Goal: Task Accomplishment & Management: Use online tool/utility

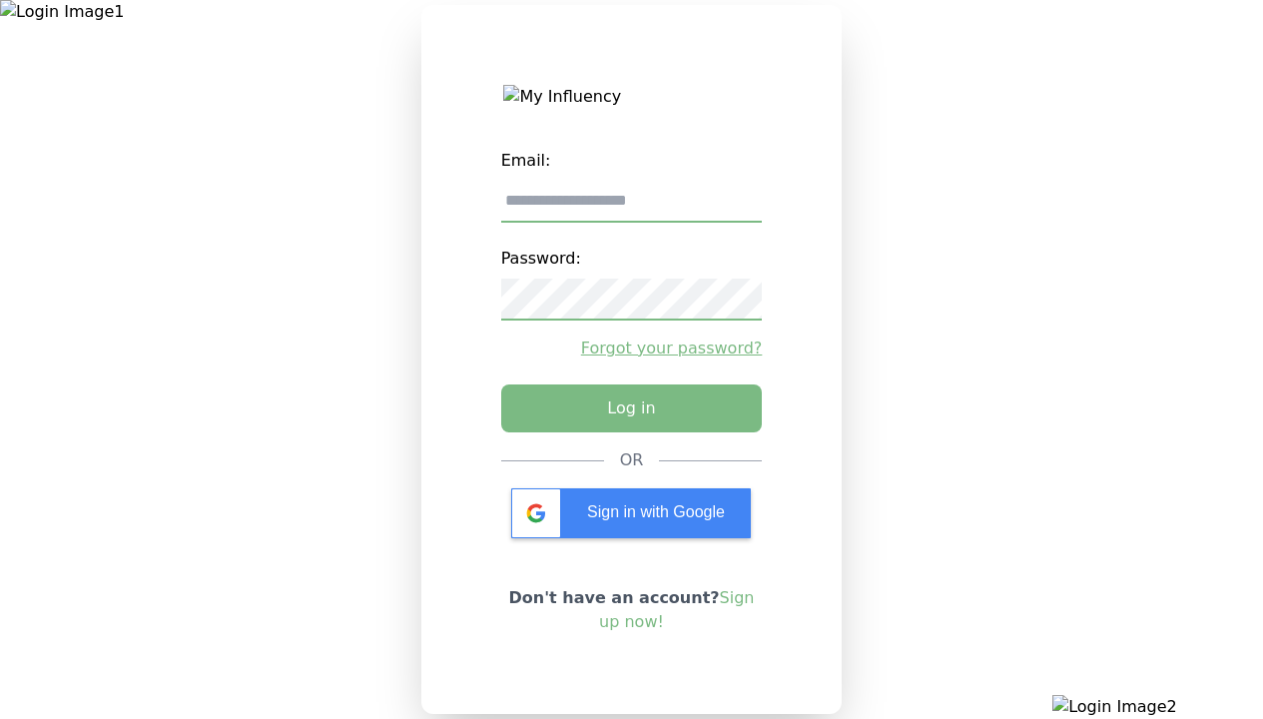
click at [631, 209] on input "email" at bounding box center [632, 202] width 262 height 42
type input "**********"
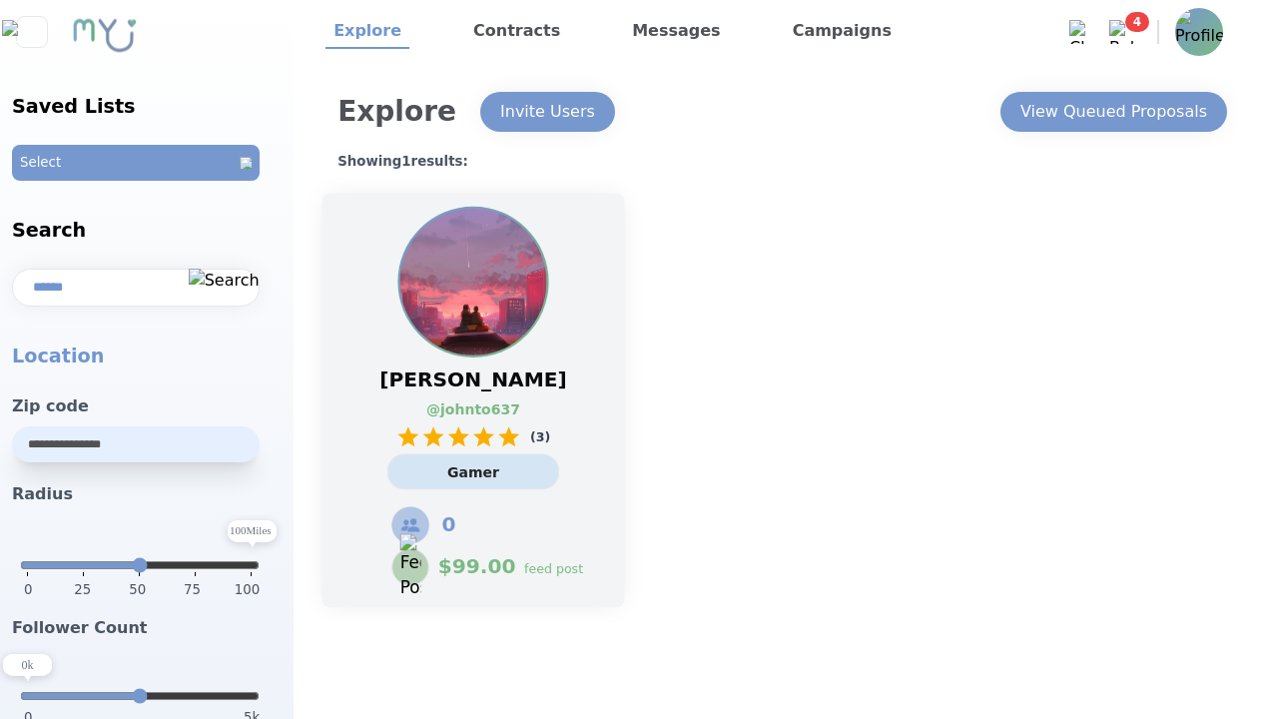
click at [473, 400] on link "@ johnto637" at bounding box center [462, 409] width 73 height 21
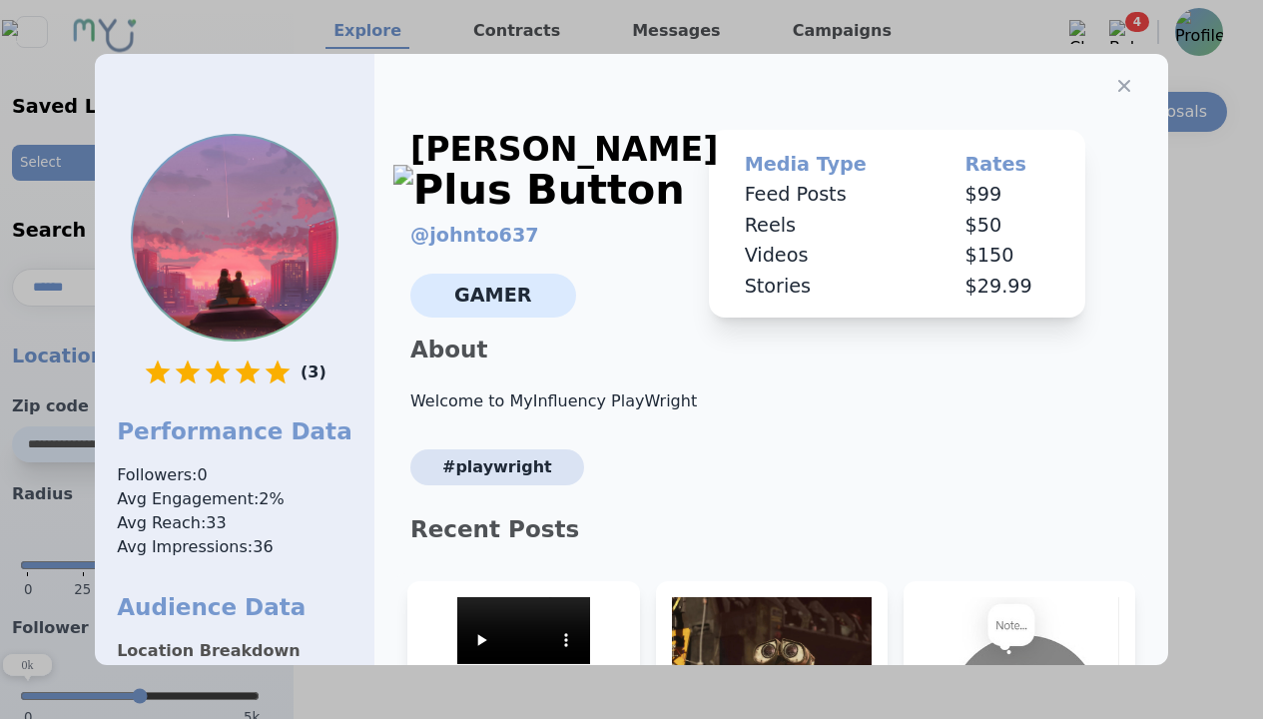
select select "*"
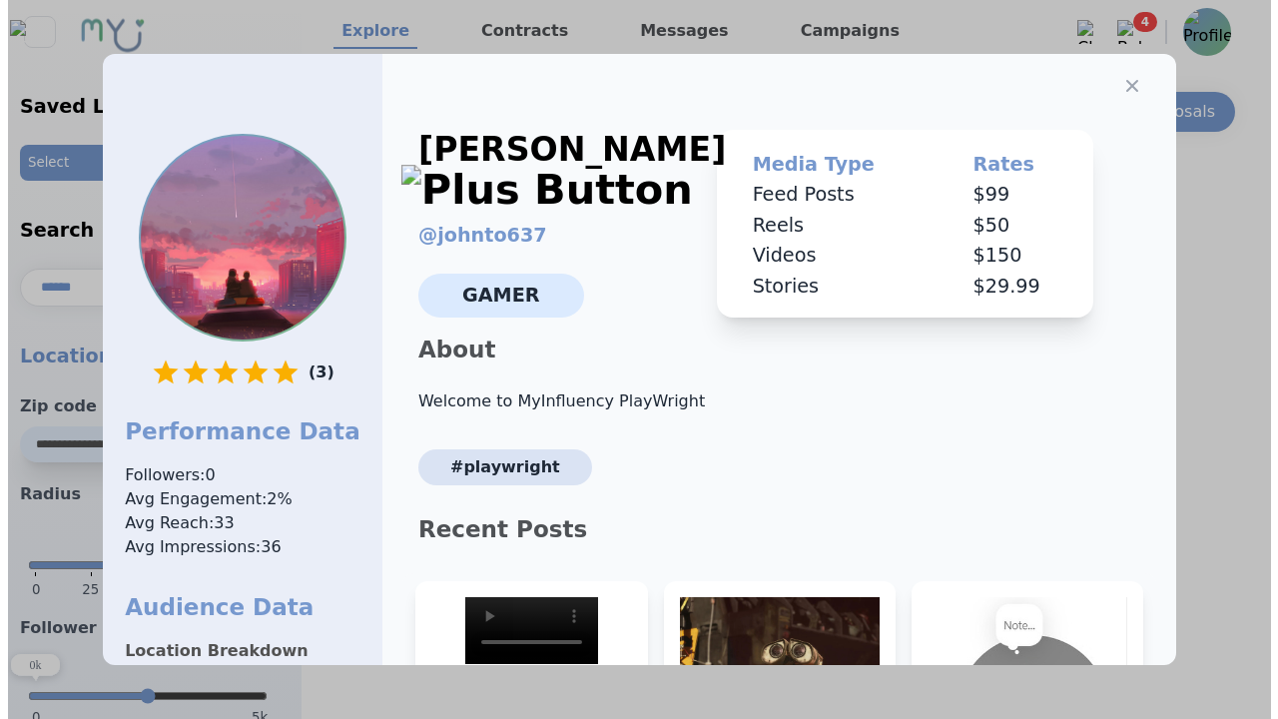
scroll to position [302, 0]
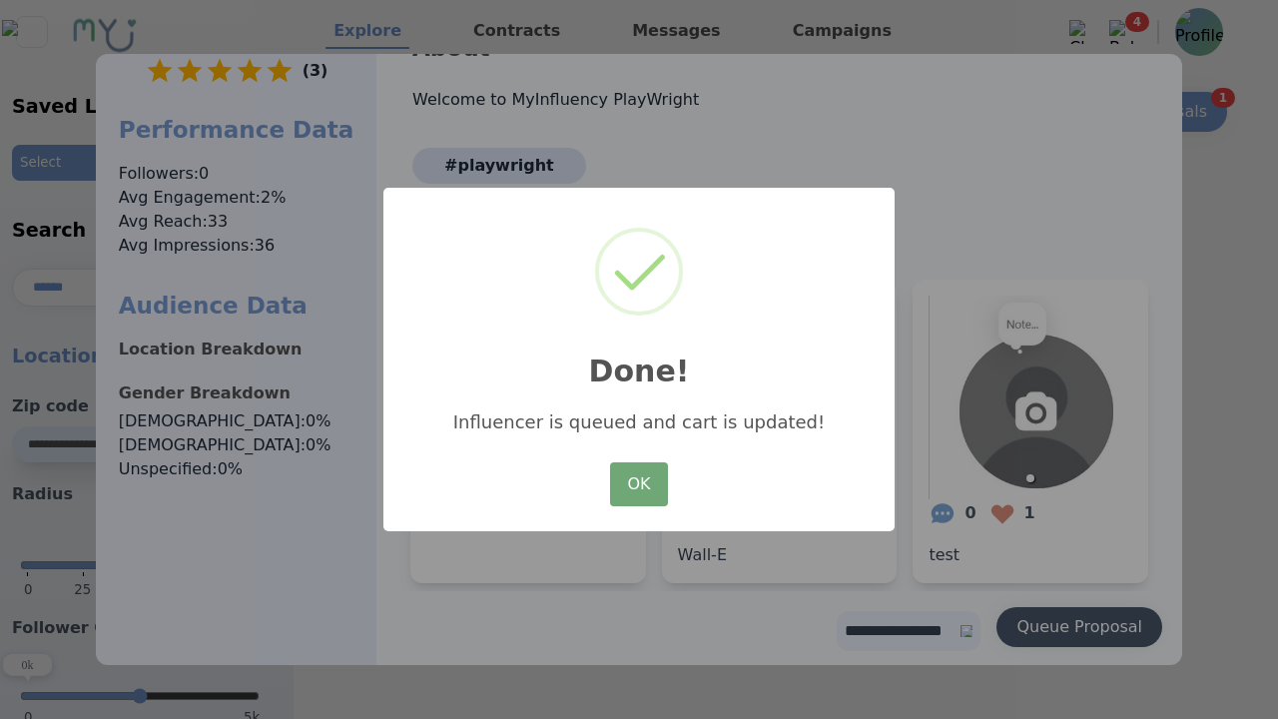
click at [639, 485] on button "OK" at bounding box center [639, 484] width 58 height 44
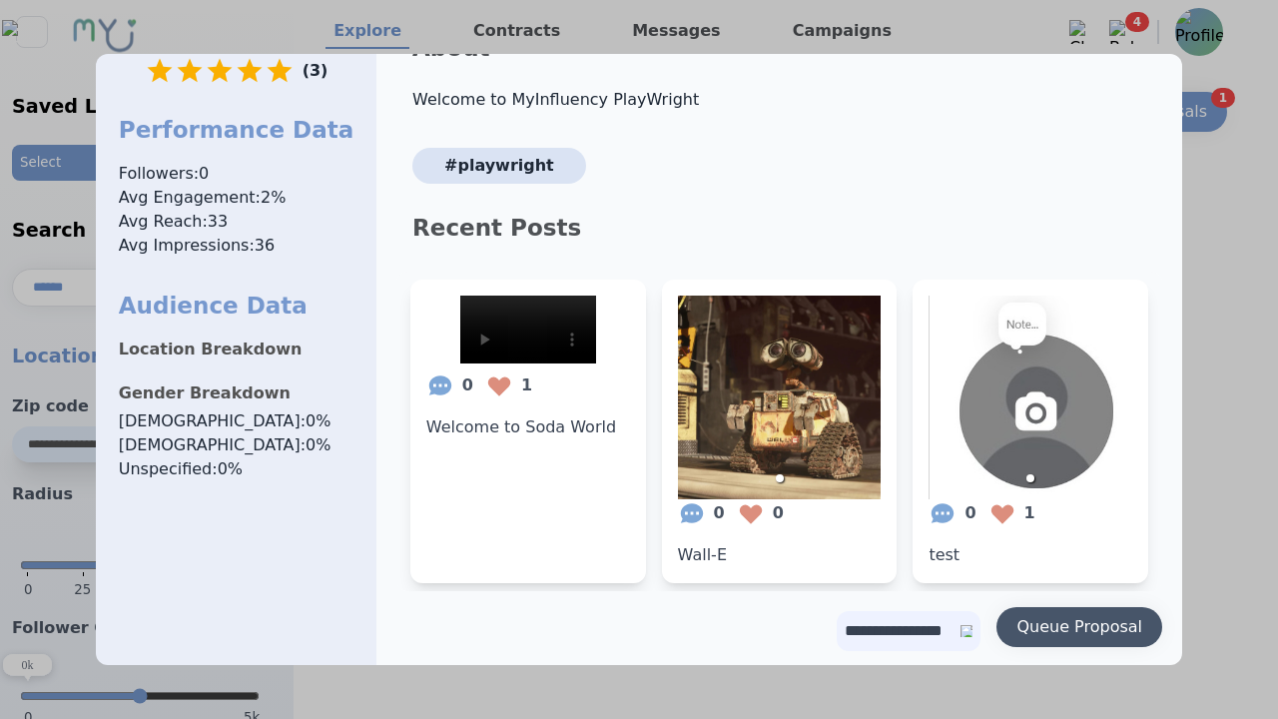
scroll to position [0, 0]
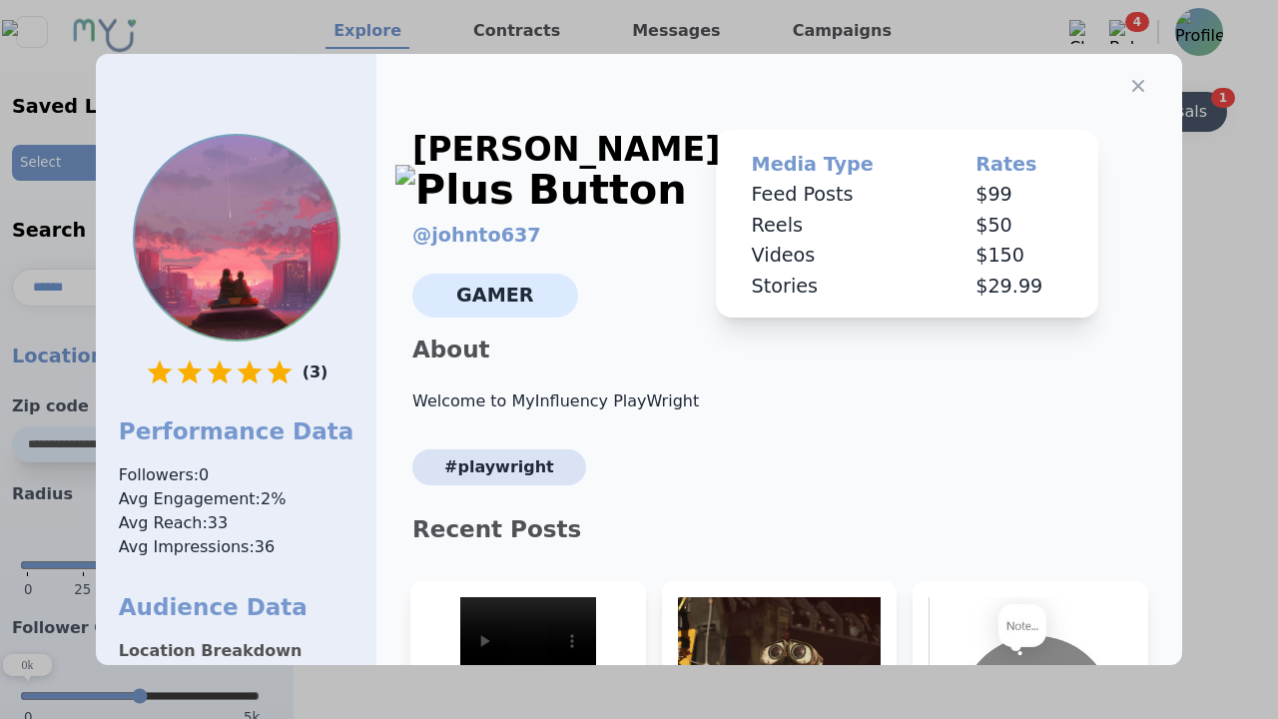
click at [1132, 80] on icon "button" at bounding box center [1138, 86] width 12 height 12
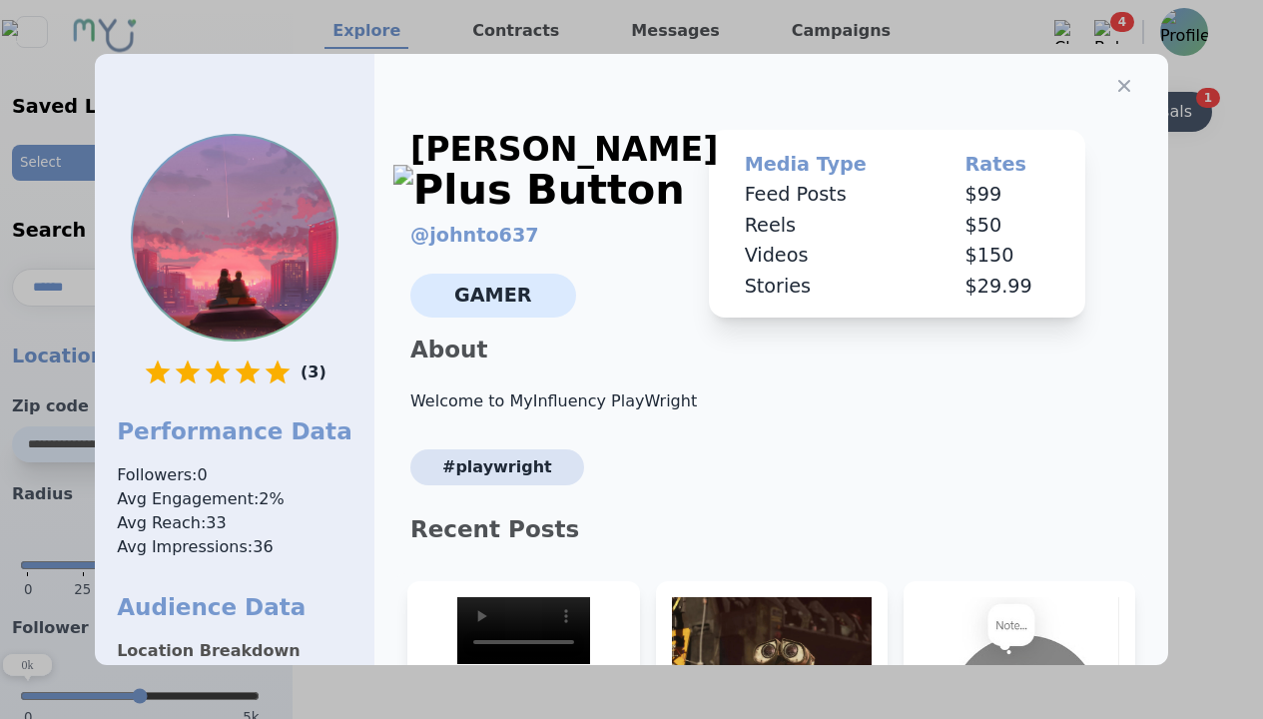
click at [1112, 112] on div "View Queued Proposals" at bounding box center [1099, 112] width 187 height 24
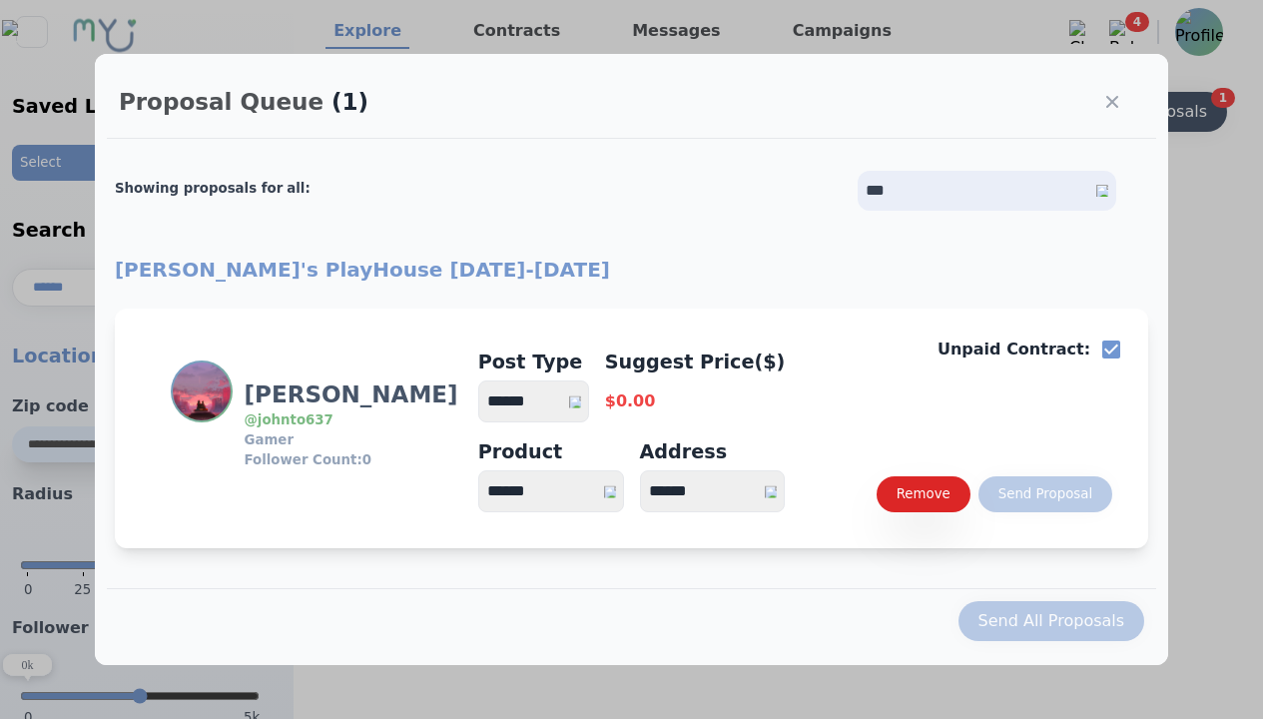
select select "*"
click at [543, 401] on select "**********" at bounding box center [533, 401] width 111 height 42
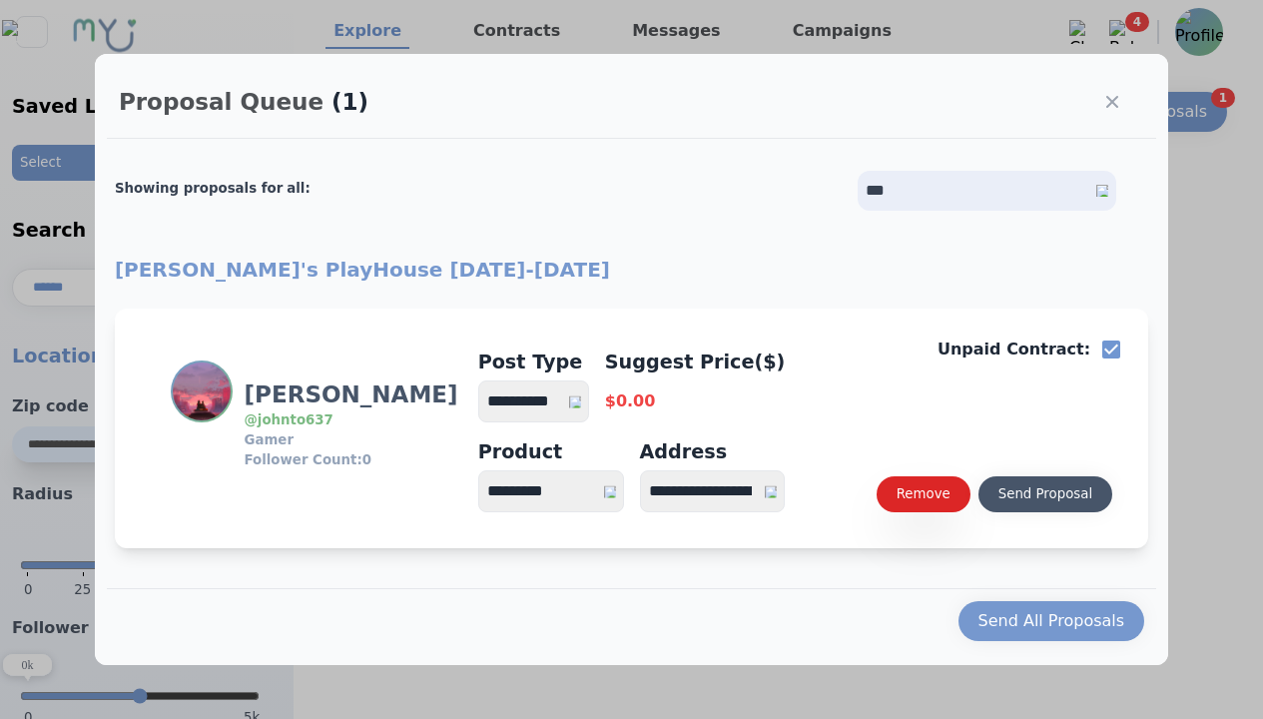
click at [1045, 494] on div "Send Proposal" at bounding box center [1046, 494] width 94 height 20
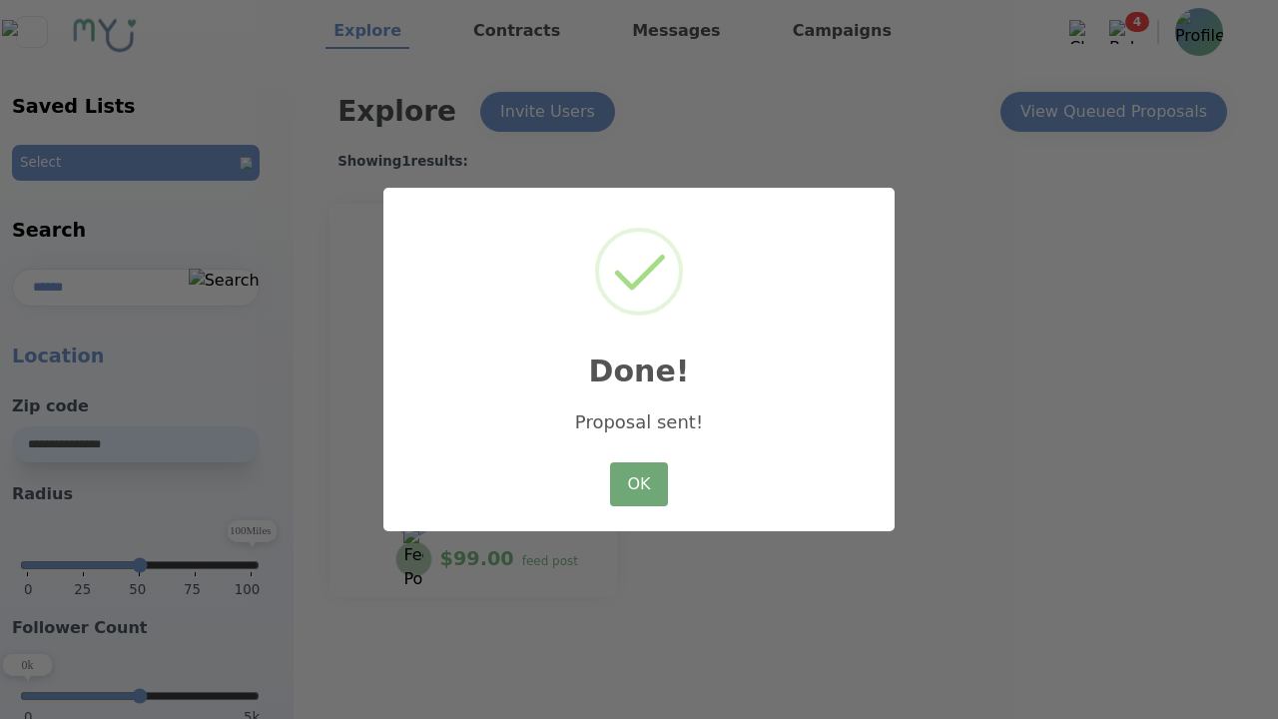
click at [639, 485] on button "OK" at bounding box center [639, 484] width 58 height 44
